Goal: Navigation & Orientation: Locate item on page

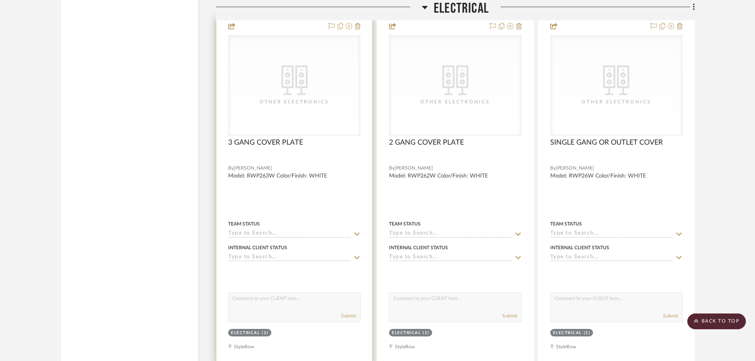
scroll to position [2695, 0]
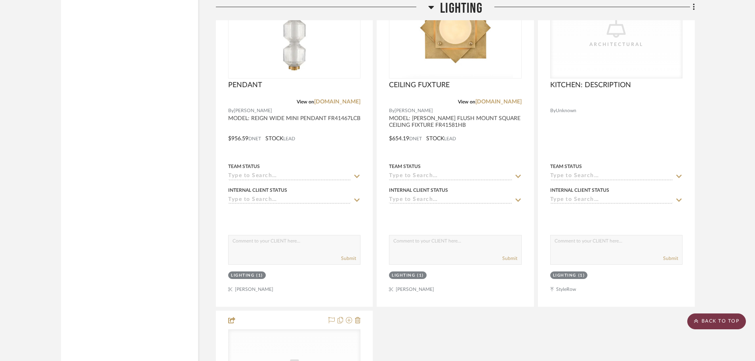
click at [729, 325] on scroll-to-top-button "BACK TO TOP" at bounding box center [717, 321] width 59 height 16
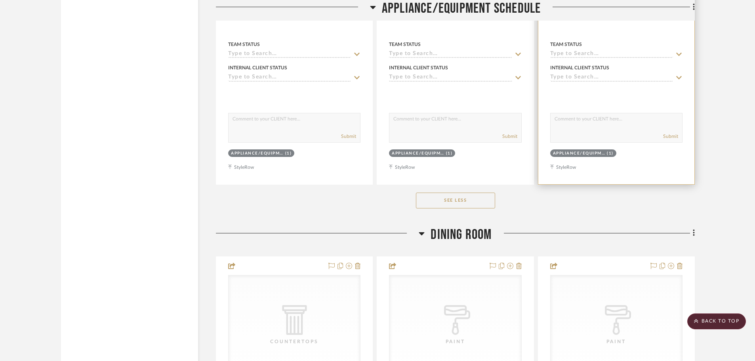
scroll to position [10027, 0]
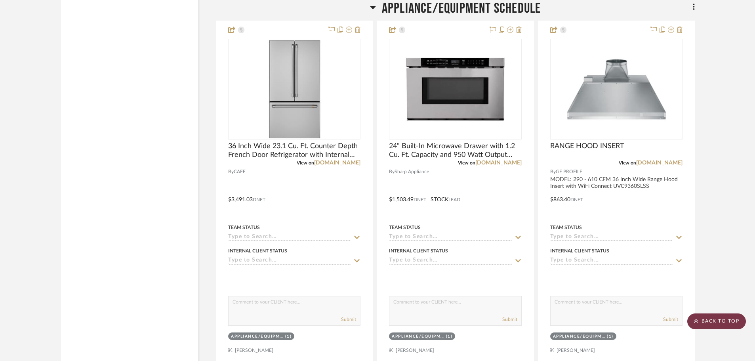
click at [727, 321] on scroll-to-top-button "BACK TO TOP" at bounding box center [717, 321] width 59 height 16
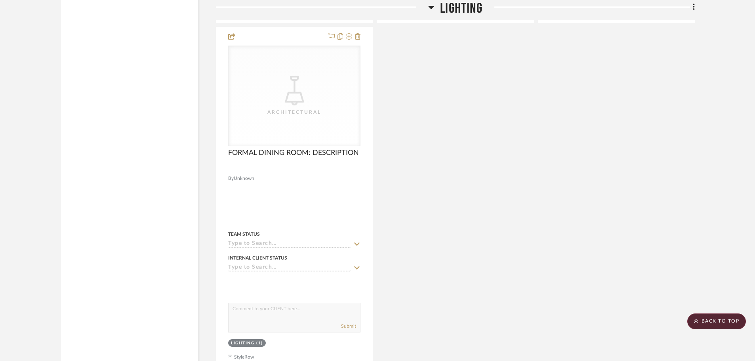
scroll to position [2536, 0]
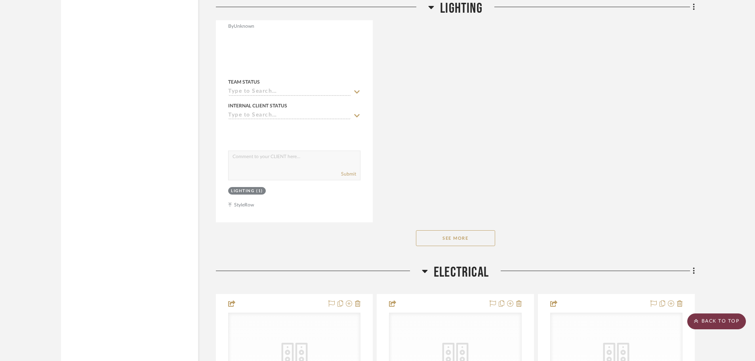
click at [740, 320] on scroll-to-top-button "BACK TO TOP" at bounding box center [717, 321] width 59 height 16
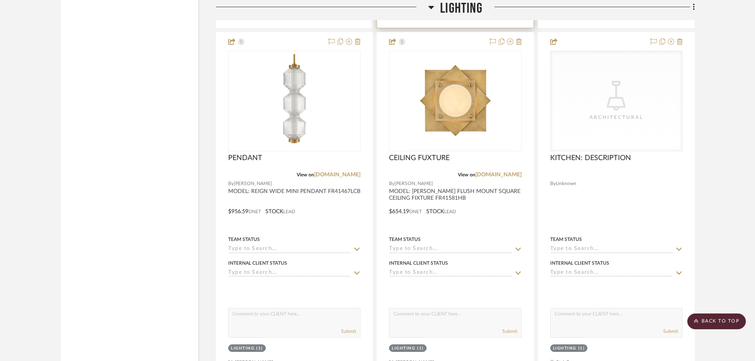
scroll to position [2061, 0]
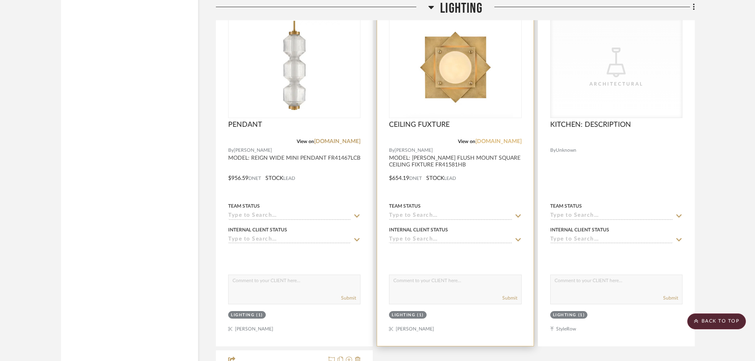
click at [481, 144] on link "[DOMAIN_NAME]" at bounding box center [499, 142] width 46 height 6
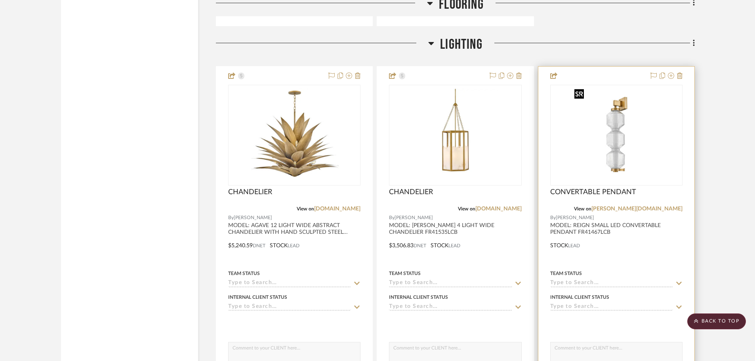
scroll to position [1625, 0]
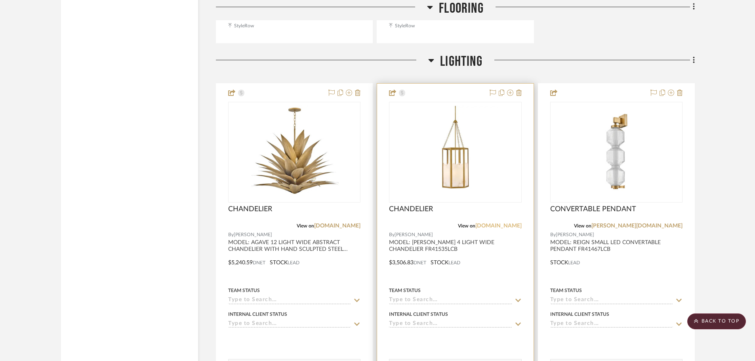
click at [500, 223] on link "[DOMAIN_NAME]" at bounding box center [499, 226] width 46 height 6
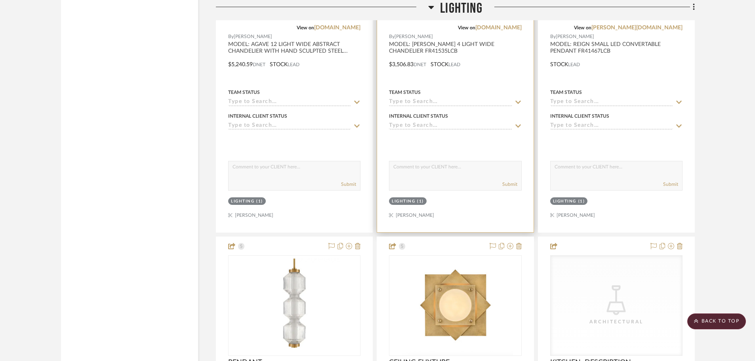
scroll to position [1704, 0]
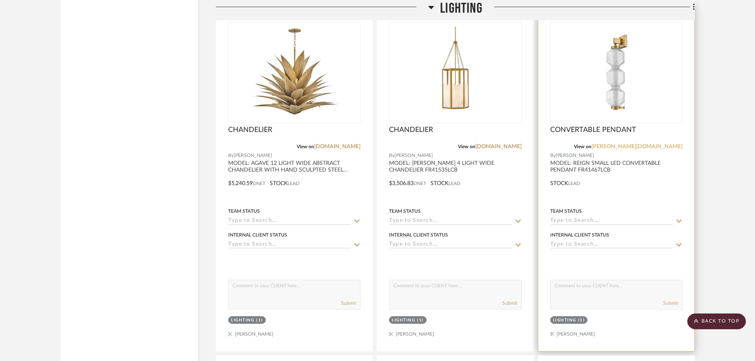
click at [669, 144] on link "[PERSON_NAME][DOMAIN_NAME]" at bounding box center [637, 147] width 91 height 6
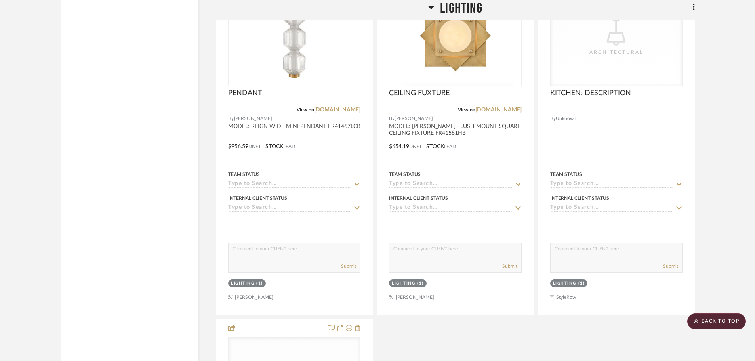
scroll to position [2021, 0]
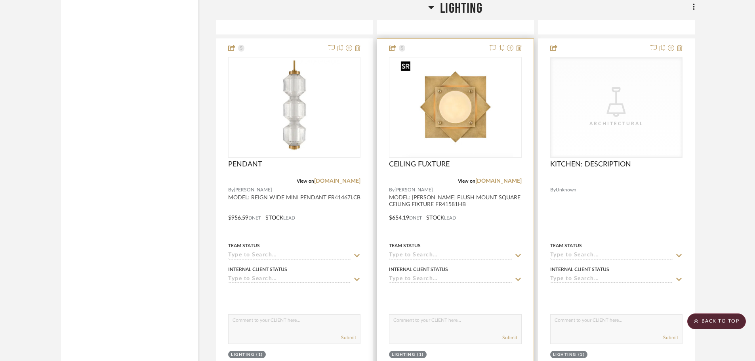
click at [460, 114] on img "0" at bounding box center [456, 107] width 116 height 99
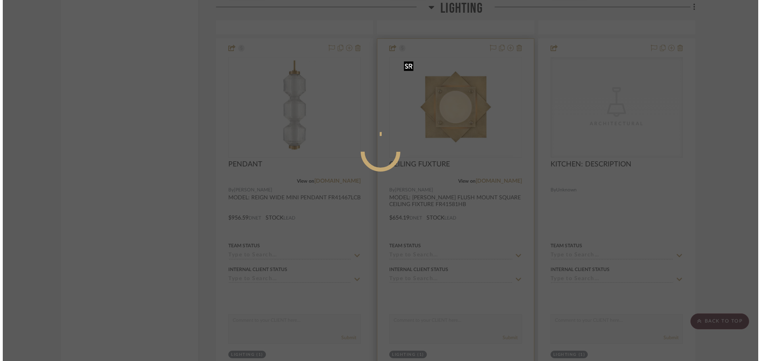
scroll to position [0, 0]
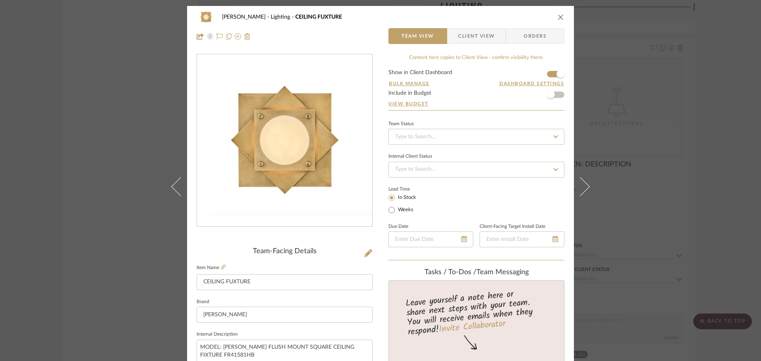
click at [344, 151] on div at bounding box center [284, 140] width 175 height 173
click at [223, 271] on fieldset "Item Name CEILING FUXTURE" at bounding box center [285, 276] width 176 height 28
click at [223, 269] on icon at bounding box center [223, 267] width 5 height 5
